Goal: Check status: Check status

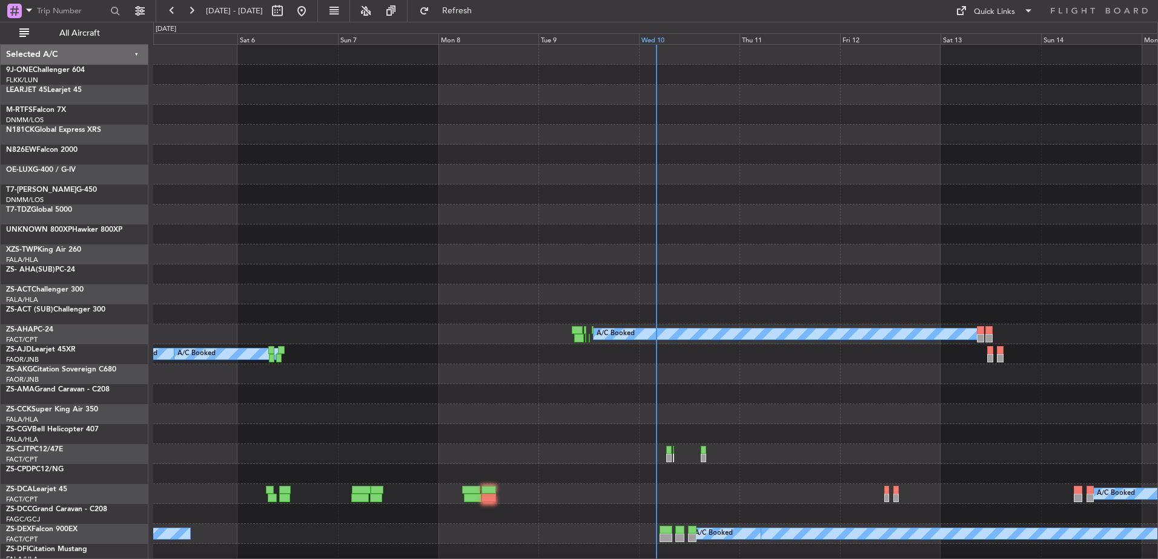
click at [657, 39] on div "Wed 10" at bounding box center [689, 38] width 100 height 11
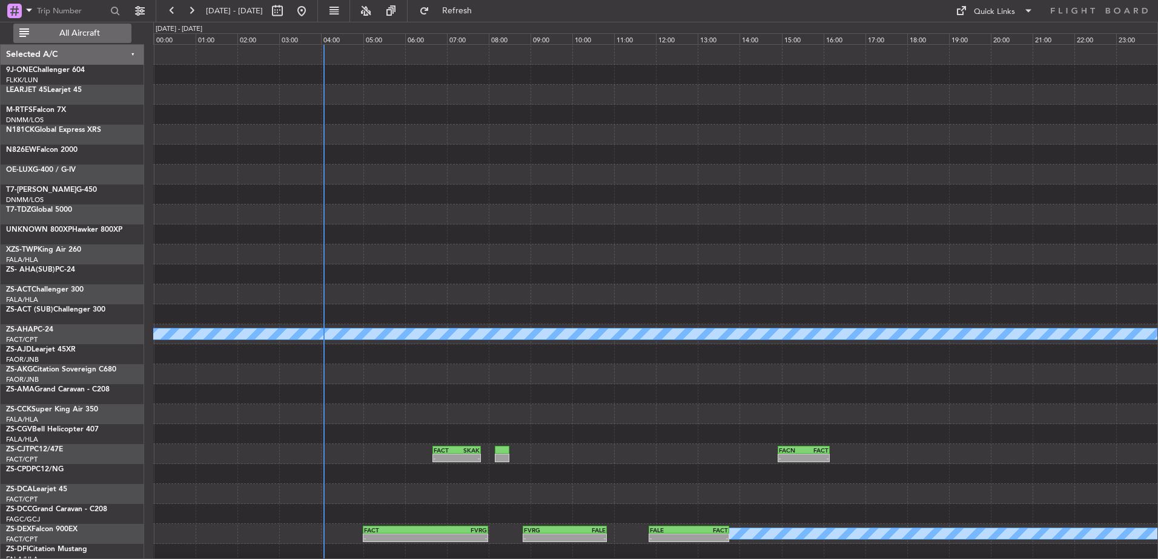
click at [84, 30] on span "All Aircraft" at bounding box center [79, 33] width 96 height 8
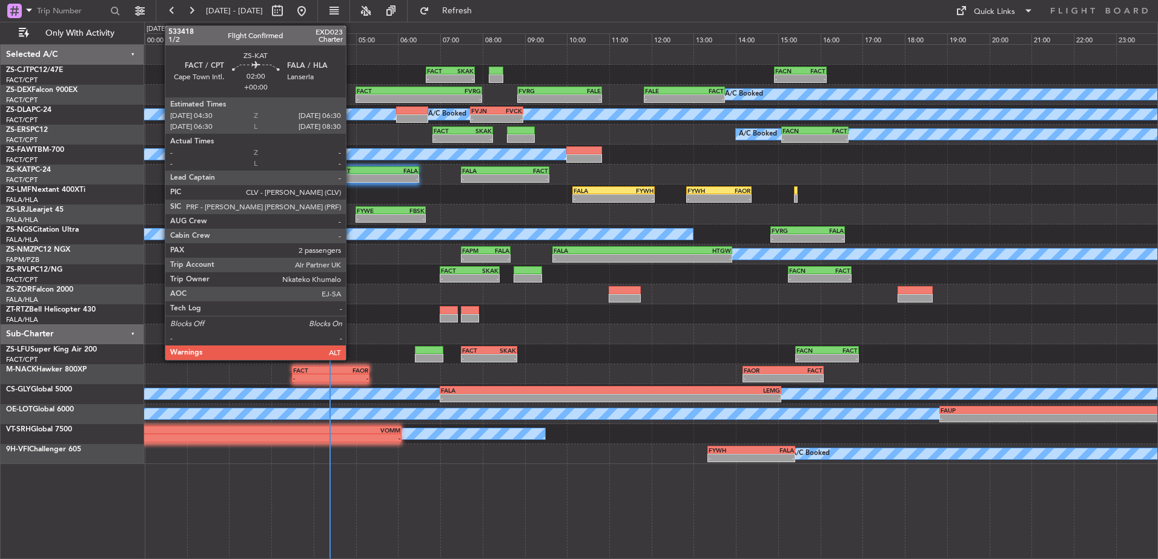
click at [351, 171] on div "FACT" at bounding box center [355, 170] width 41 height 7
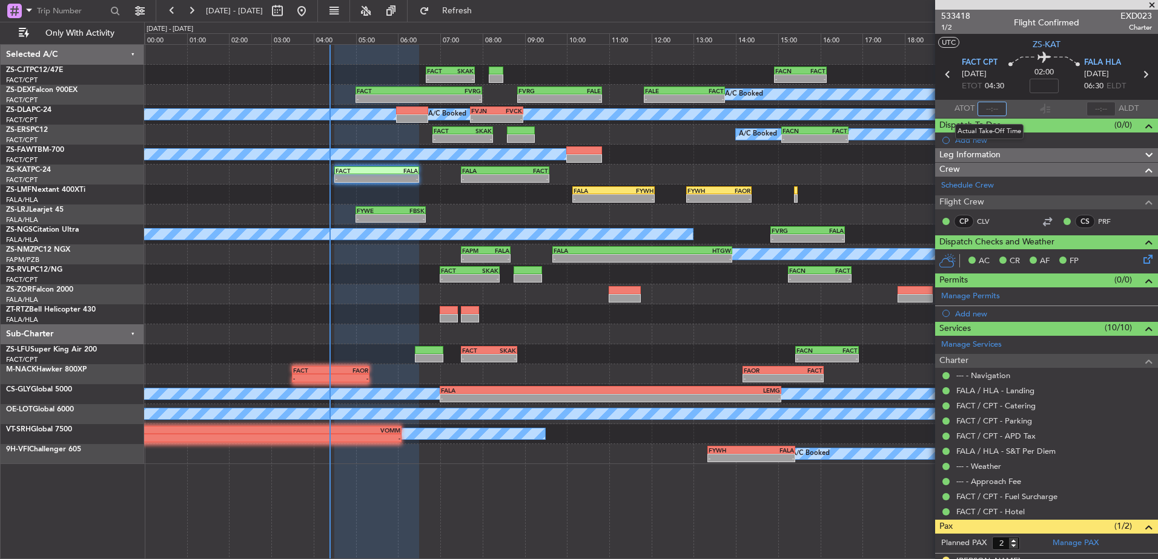
click at [996, 107] on input "text" at bounding box center [991, 109] width 29 height 15
type input "04:24"
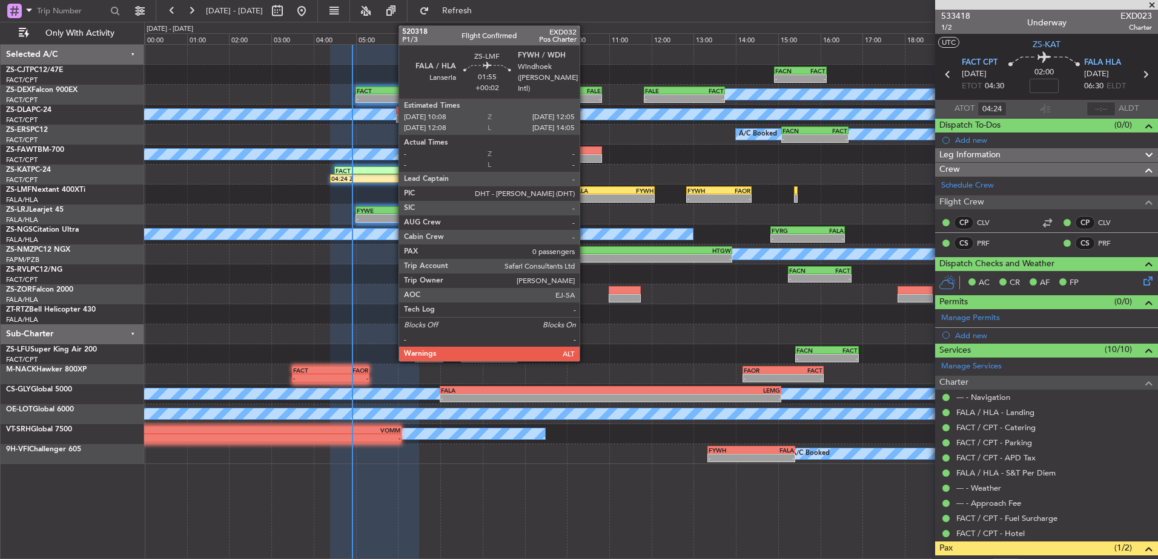
click at [585, 196] on div "-" at bounding box center [593, 198] width 40 height 7
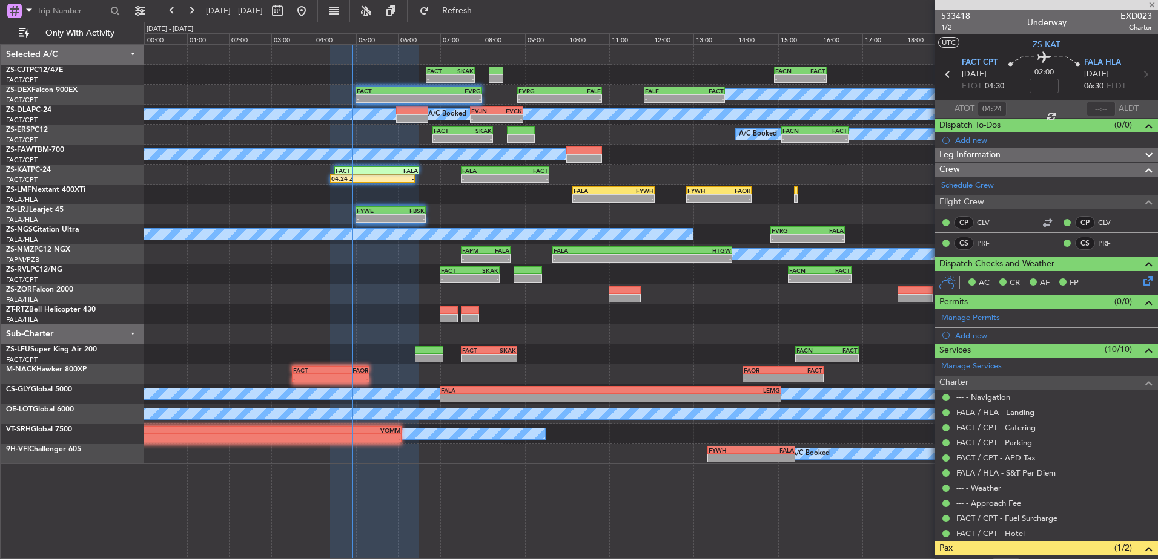
type input "+00:02"
type input "0"
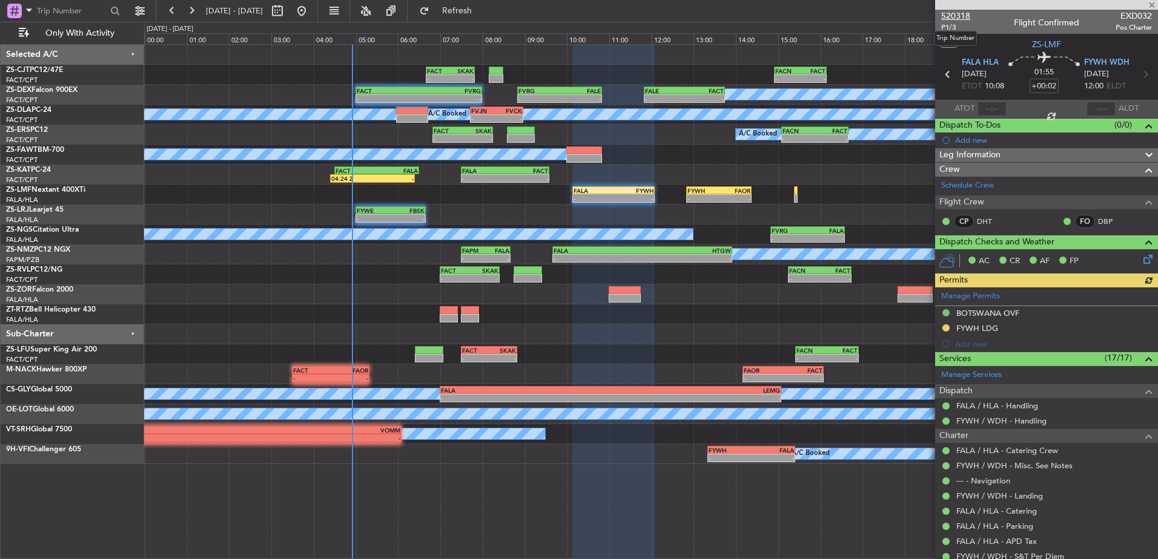
click at [955, 14] on span "520318" at bounding box center [955, 16] width 29 height 13
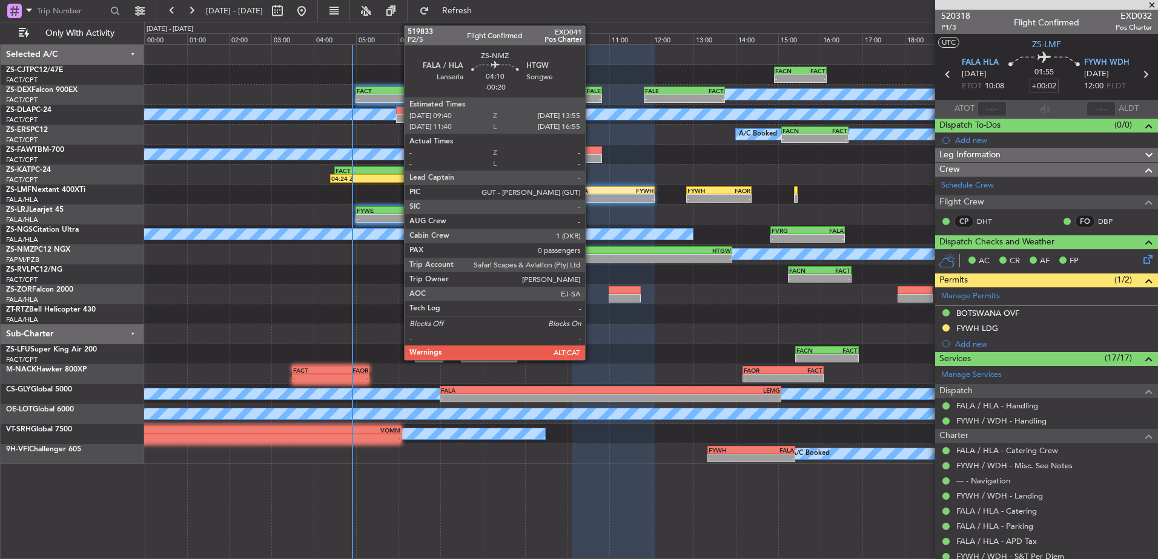
click at [590, 261] on div "-" at bounding box center [597, 258] width 88 height 7
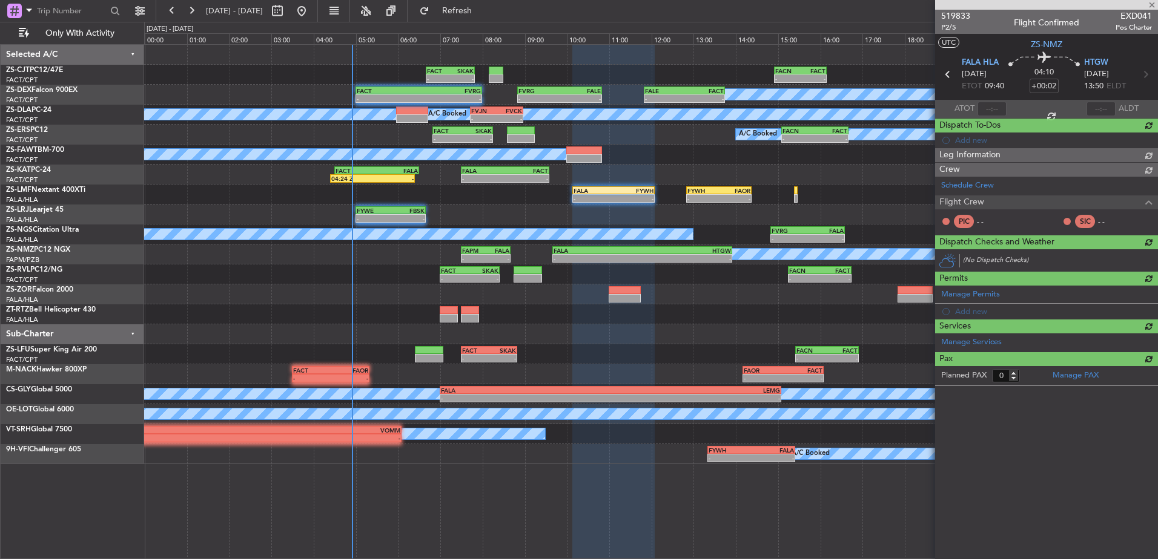
type input "-00:20"
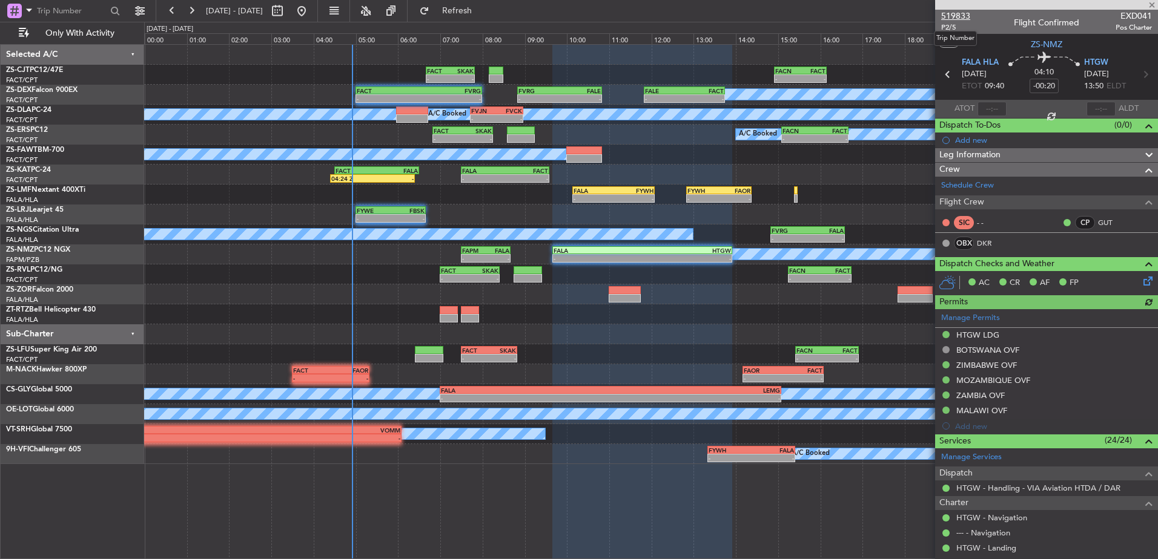
click at [955, 11] on span "519833" at bounding box center [955, 16] width 29 height 13
click at [1157, 3] on span at bounding box center [1151, 5] width 12 height 11
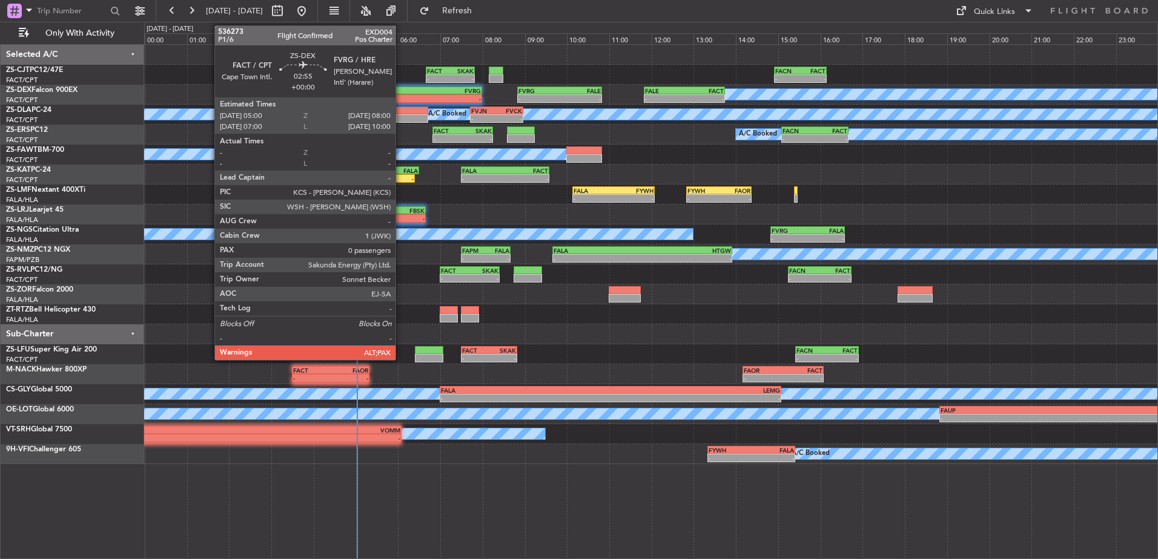
click at [401, 88] on div "FACT" at bounding box center [388, 90] width 62 height 7
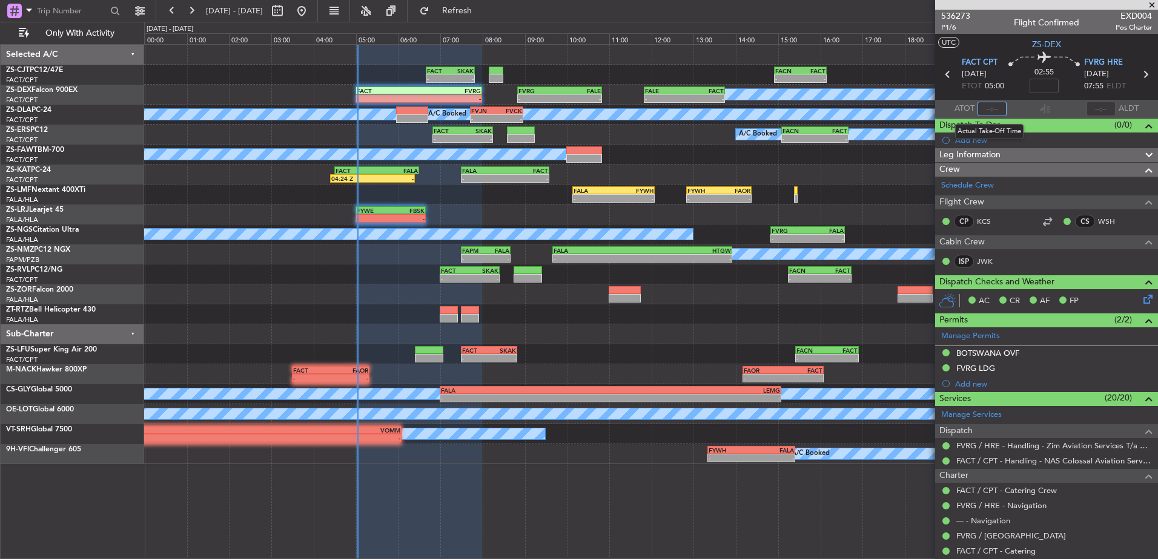
click at [981, 110] on input "text" at bounding box center [991, 109] width 29 height 15
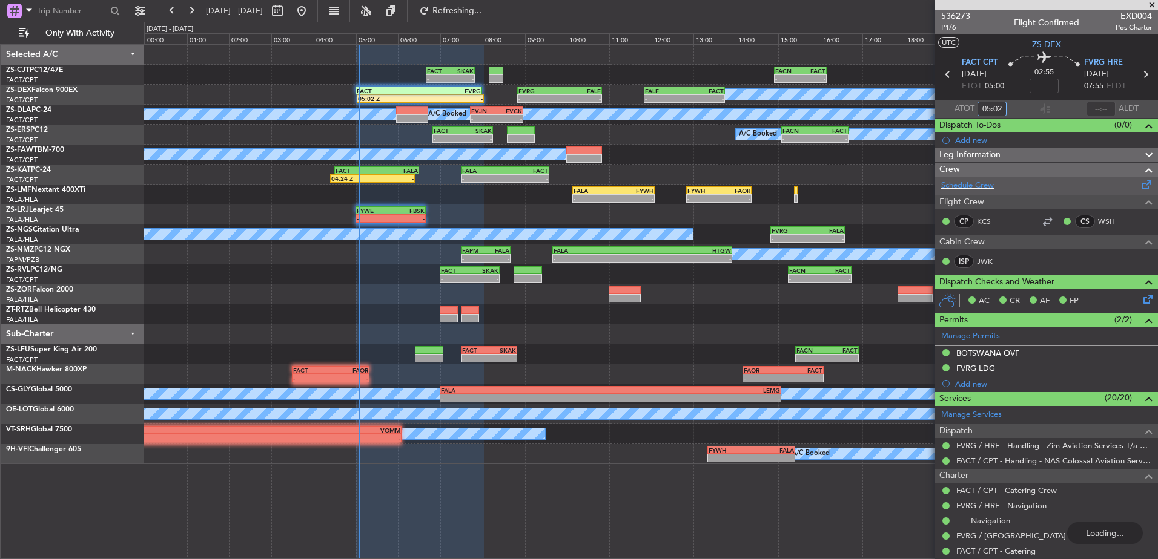
type input "05:02"
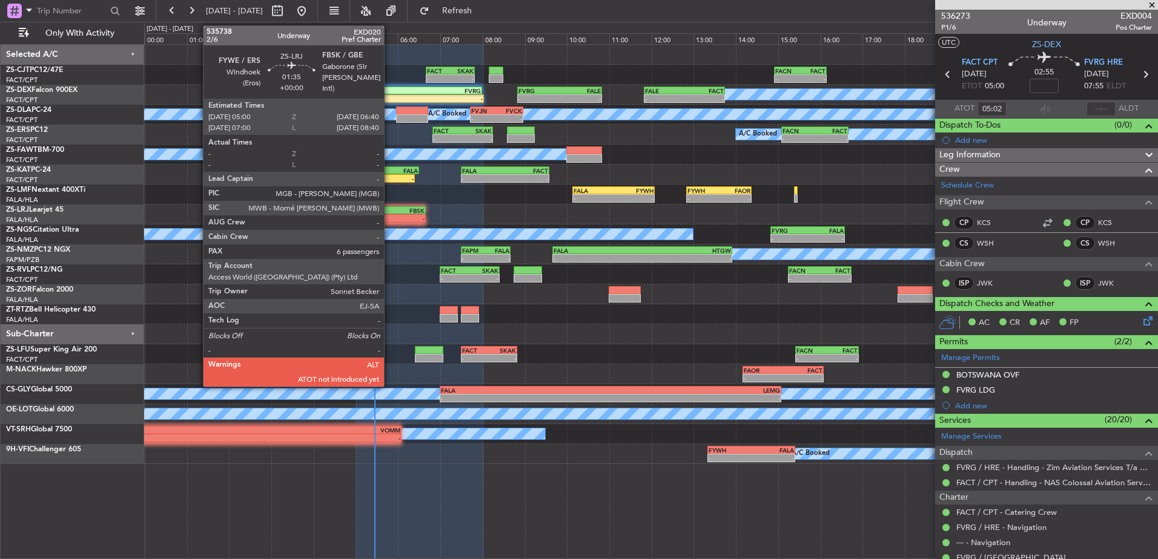
click at [389, 212] on div "FYWE" at bounding box center [374, 210] width 34 height 7
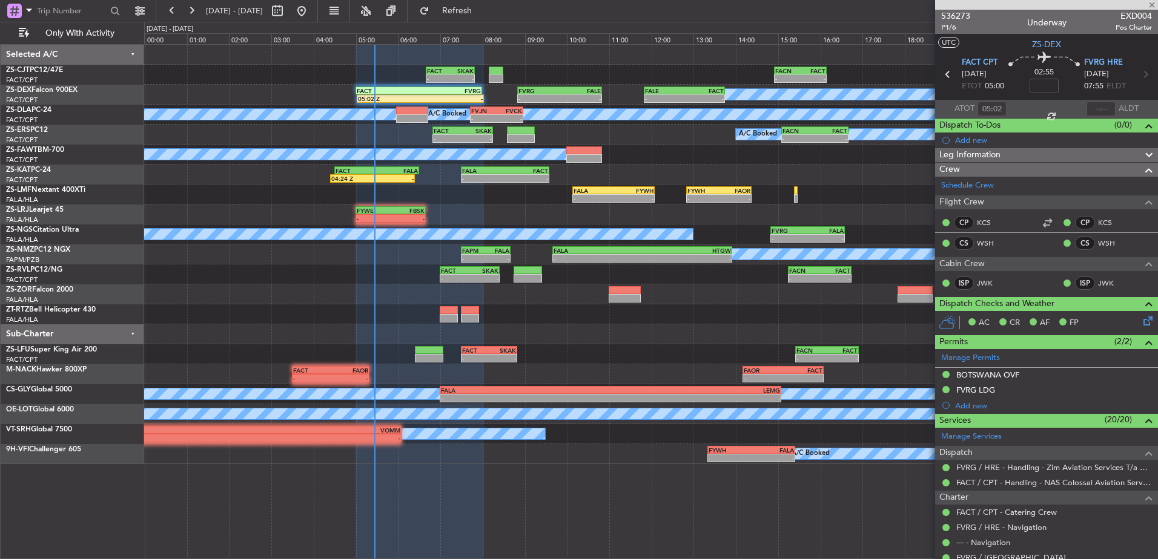
type input "6"
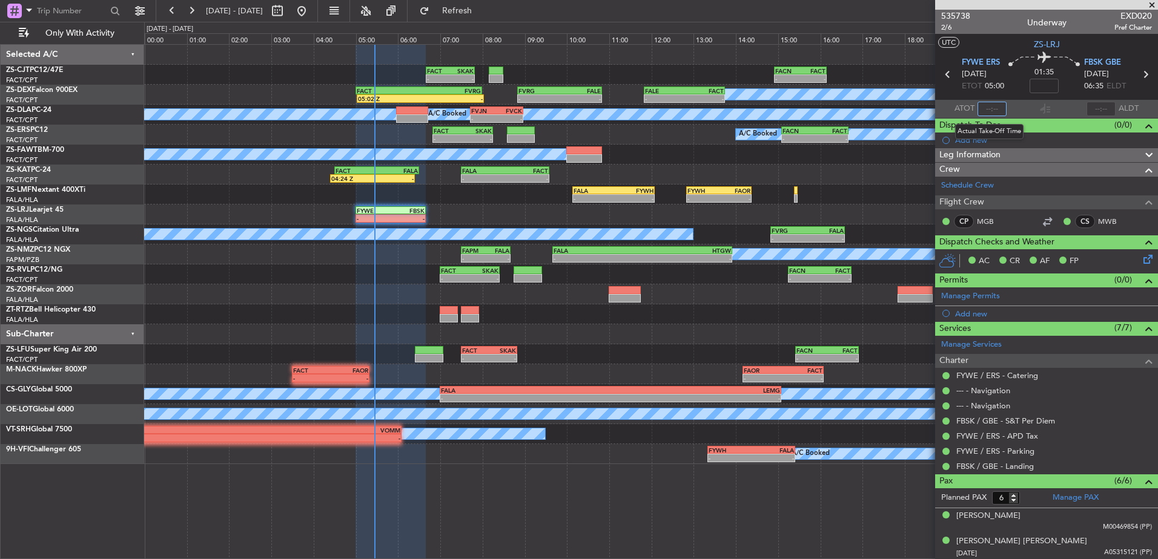
click at [994, 108] on input "text" at bounding box center [991, 109] width 29 height 15
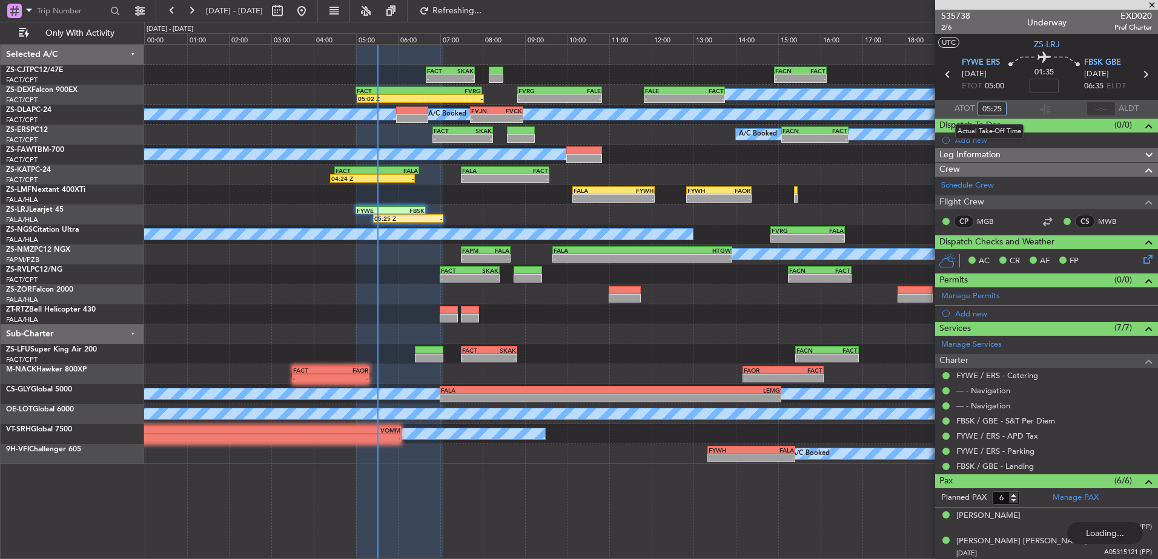
type input "05:25"
